Goal: Find contact information: Find contact information

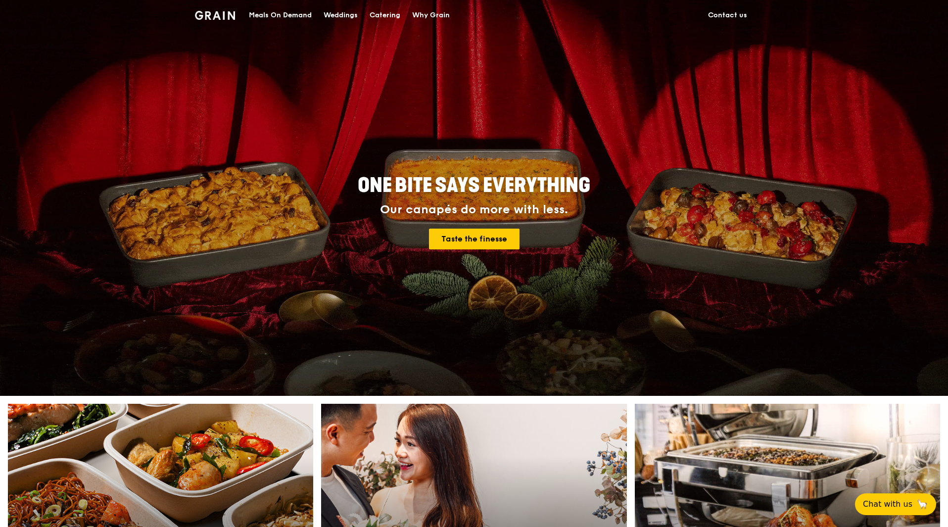
click at [428, 18] on div "Why Grain" at bounding box center [431, 15] width 38 height 30
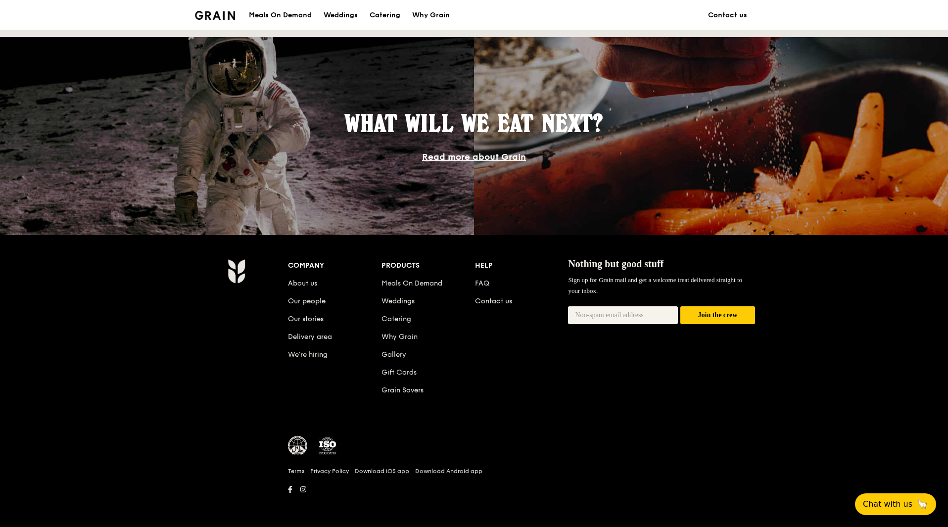
scroll to position [821, 0]
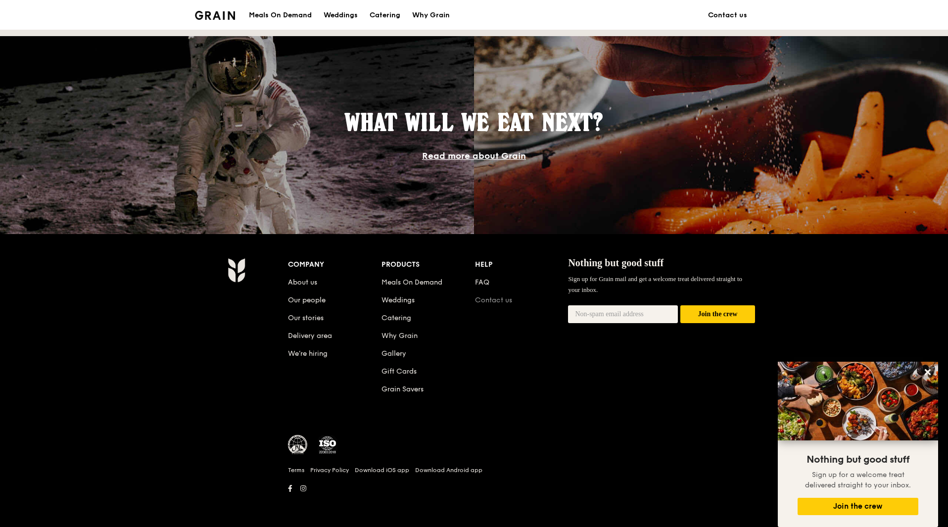
click at [483, 300] on link "Contact us" at bounding box center [493, 300] width 37 height 8
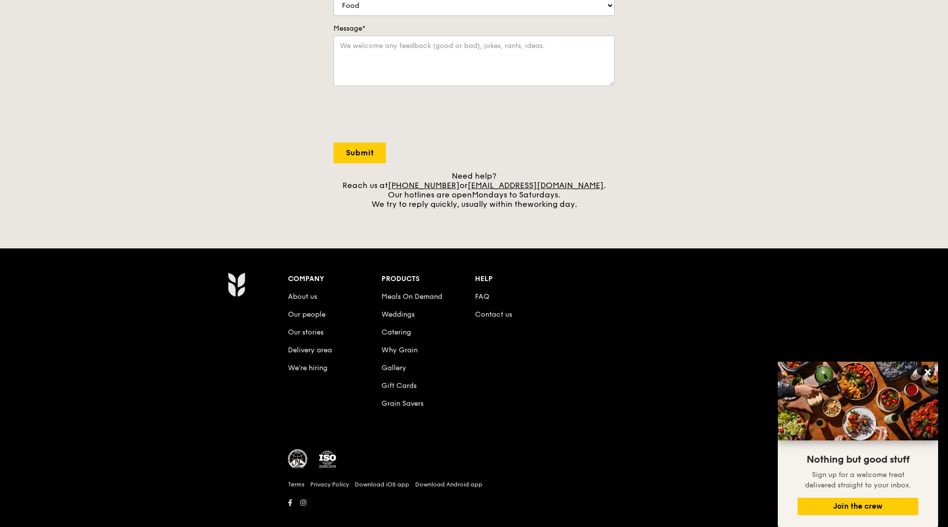
scroll to position [289, 0]
